Goal: Task Accomplishment & Management: Use online tool/utility

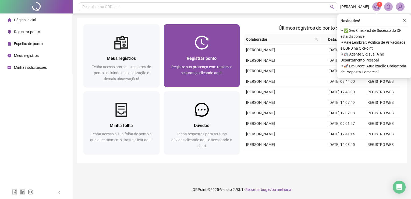
click at [224, 57] on div "Registrar ponto" at bounding box center [201, 58] width 63 height 7
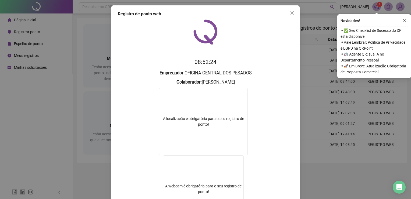
click at [320, 188] on div "Registro de ponto web 08:52:24 Empregador : OFICINA CENTRAL DOS PESADOS Colabor…" at bounding box center [205, 99] width 411 height 199
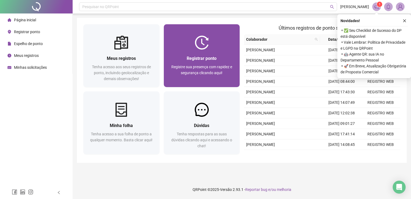
click at [201, 45] on img at bounding box center [202, 43] width 14 height 14
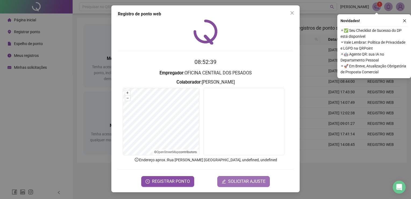
click at [244, 179] on span "SOLICITAR AJUSTE" at bounding box center [246, 181] width 37 height 6
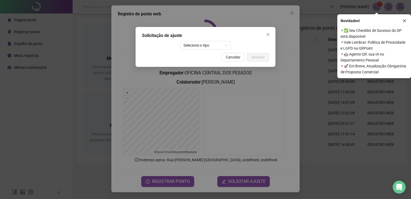
click at [268, 34] on icon "close" at bounding box center [268, 34] width 4 height 4
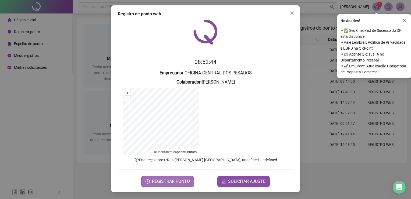
click at [165, 180] on span "REGISTRAR PONTO" at bounding box center [171, 181] width 38 height 6
